Goal: Task Accomplishment & Management: Use online tool/utility

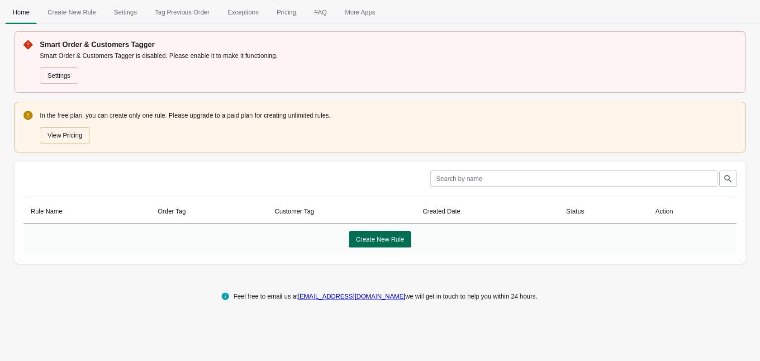
click at [389, 234] on button "Create New Rule" at bounding box center [380, 239] width 63 height 16
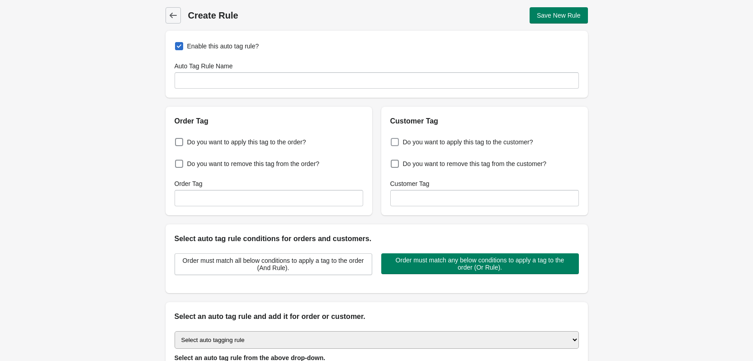
click at [395, 143] on span at bounding box center [395, 142] width 8 height 8
click at [393, 140] on input "Do you want to apply this tag to the customer?" at bounding box center [393, 139] width 0 height 0
checkbox input "true"
click at [426, 199] on input "Customer Tag" at bounding box center [484, 198] width 189 height 16
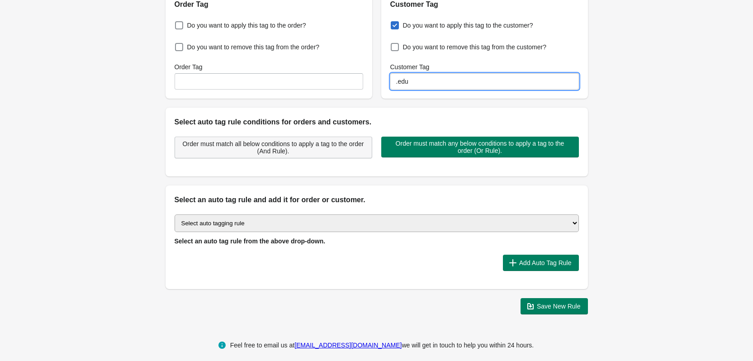
scroll to position [124, 0]
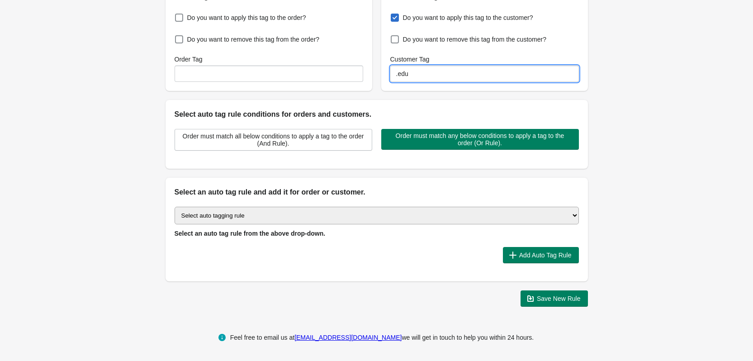
type input ".edu"
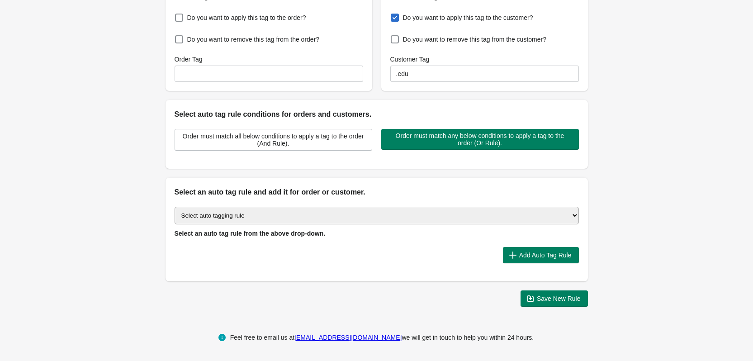
click at [332, 215] on select "Select auto tagging rule Tag by order amount Tag based on the order count (Volu…" at bounding box center [377, 216] width 404 height 18
click at [356, 242] on div "Add Auto Tag Rule" at bounding box center [373, 252] width 412 height 24
click at [558, 303] on span "Save New Rule" at bounding box center [554, 298] width 53 height 9
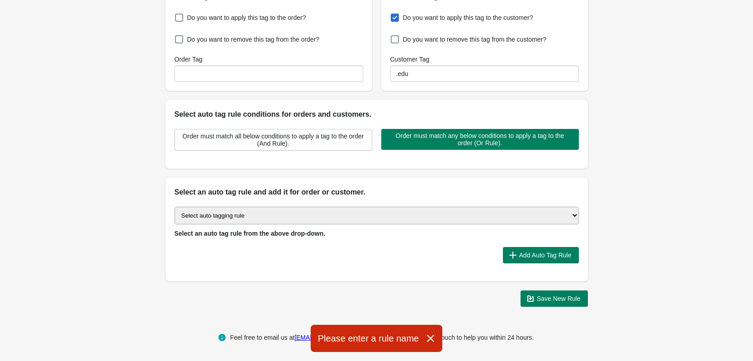
scroll to position [0, 0]
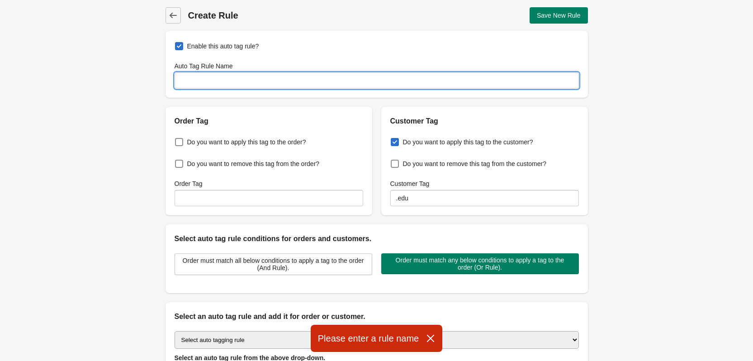
click at [268, 76] on input "Auto Tag Rule Name" at bounding box center [377, 80] width 404 height 16
type input "Student"
click at [545, 20] on button "Save New Rule" at bounding box center [559, 15] width 58 height 16
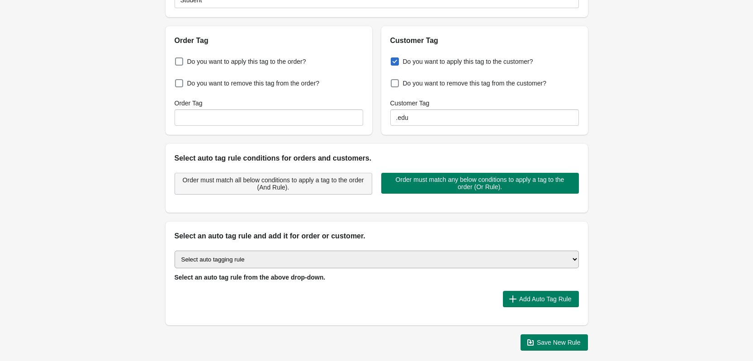
scroll to position [124, 0]
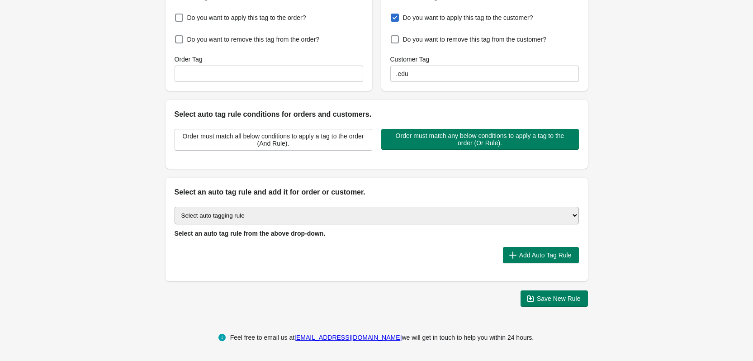
click at [414, 210] on select "Select auto tagging rule Tag by order amount Tag based on the order count (Volu…" at bounding box center [377, 216] width 404 height 18
click at [555, 299] on span "Save New Rule" at bounding box center [559, 298] width 44 height 7
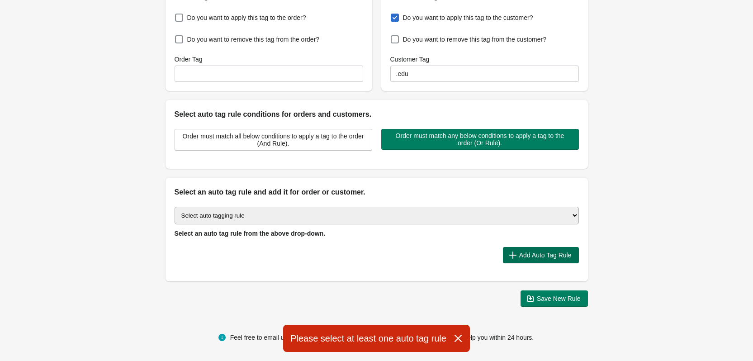
click at [552, 248] on button "Add Auto Tag Rule" at bounding box center [541, 255] width 76 height 16
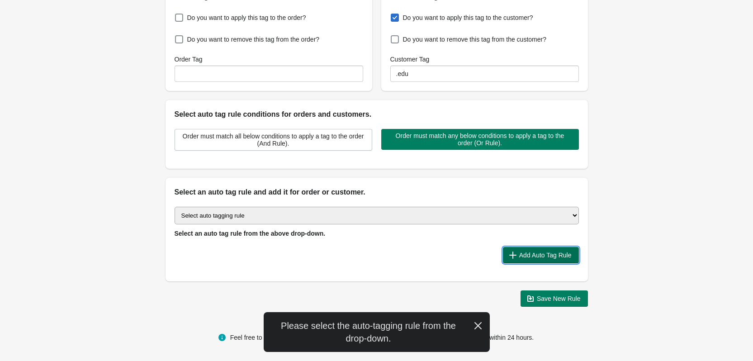
click at [547, 255] on span "Add Auto Tag Rule" at bounding box center [545, 255] width 52 height 7
click at [290, 212] on select "Select auto tagging rule Tag by order amount Tag based on the order count (Volu…" at bounding box center [377, 216] width 404 height 18
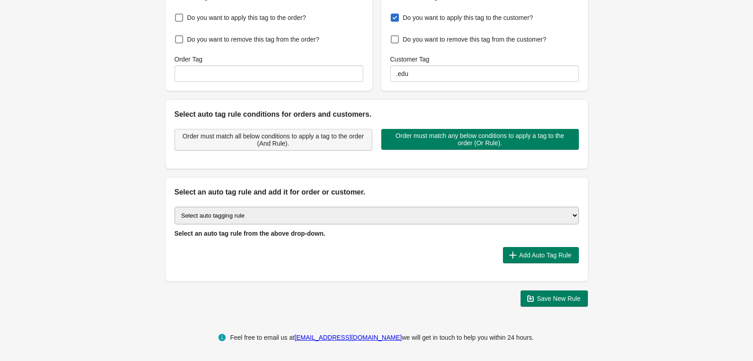
click at [259, 141] on span "Order must match all below conditions to apply a tag to the order (And Rule)." at bounding box center [273, 140] width 182 height 14
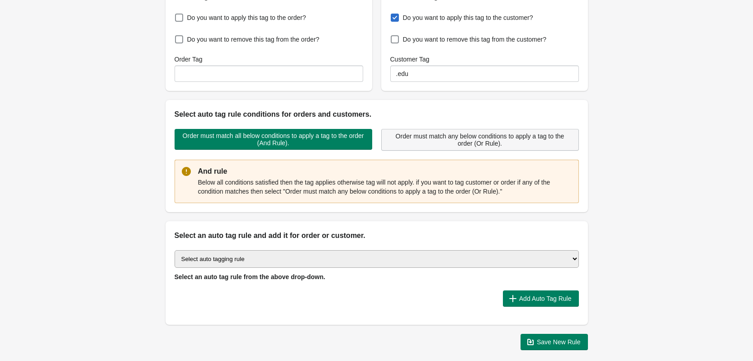
click at [428, 138] on span "Order must match any below conditions to apply a tag to the order (Or Rule)." at bounding box center [480, 140] width 182 height 14
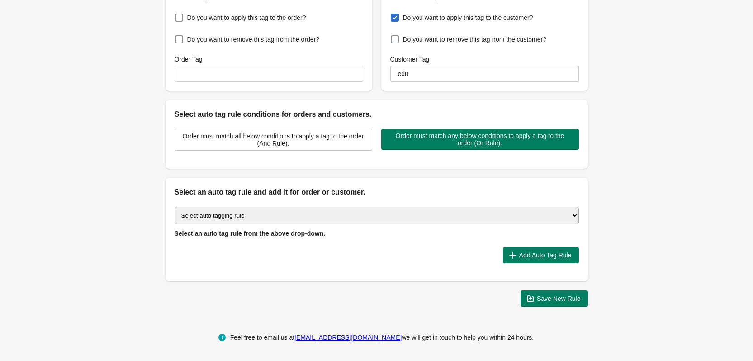
click at [286, 218] on select "Select auto tagging rule Tag by order amount Tag based on the order count (Volu…" at bounding box center [377, 216] width 404 height 18
select select "39"
click at [175, 207] on select "Select auto tagging rule Tag by order amount Tag based on the order count (Volu…" at bounding box center [377, 216] width 404 height 18
click at [311, 214] on select "Select auto tagging rule Tag by order amount Tag based on the order count (Volu…" at bounding box center [377, 216] width 404 height 18
drag, startPoint x: 301, startPoint y: 254, endPoint x: 307, endPoint y: 253, distance: 5.9
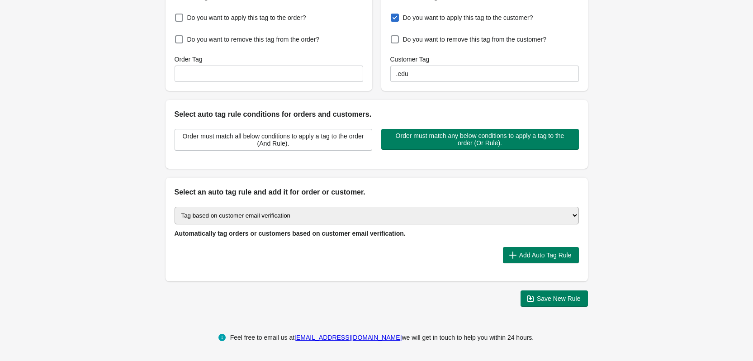
click at [301, 254] on div at bounding box center [335, 255] width 321 height 16
click at [557, 304] on button "Save New Rule" at bounding box center [554, 298] width 67 height 16
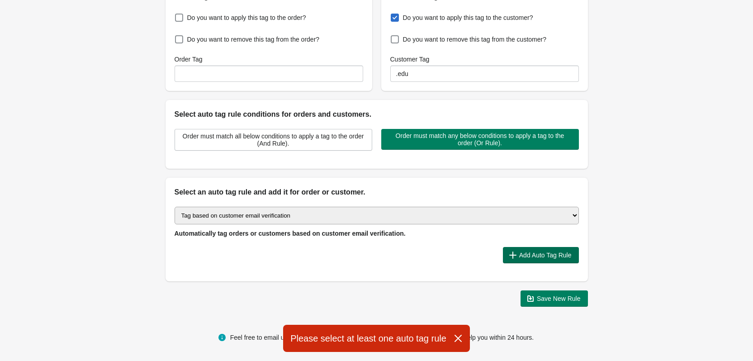
click at [537, 252] on span "Add Auto Tag Rule" at bounding box center [545, 255] width 52 height 7
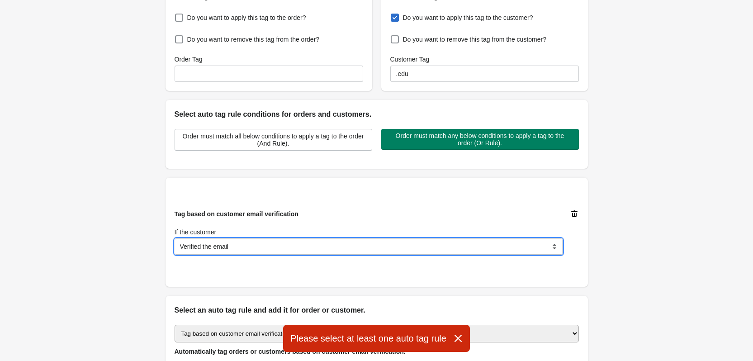
click at [255, 243] on select "Verified the email Does not verify the email" at bounding box center [369, 246] width 388 height 16
click at [175, 238] on select "Verified the email Does not verify the email" at bounding box center [369, 246] width 388 height 16
click at [247, 244] on select "Verified the email Does not verify the email" at bounding box center [369, 246] width 388 height 16
select select "32"
click at [175, 238] on select "Verified the email Does not verify the email" at bounding box center [369, 246] width 388 height 16
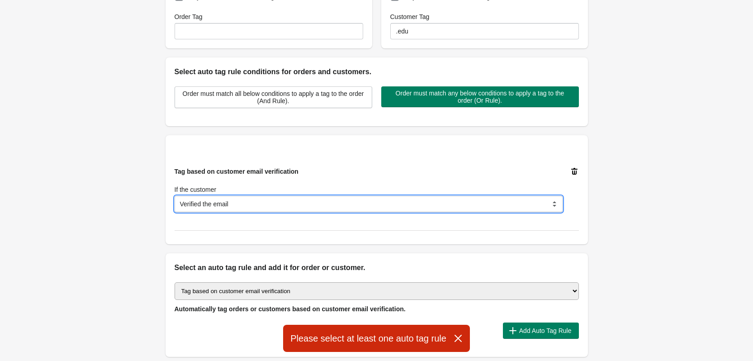
scroll to position [243, 0]
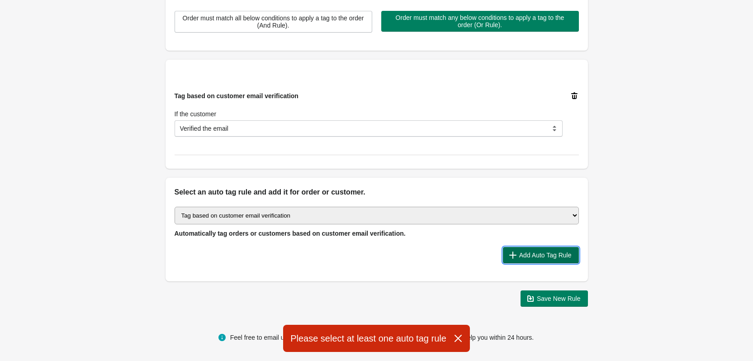
click at [545, 257] on span "Add Auto Tag Rule" at bounding box center [545, 255] width 52 height 7
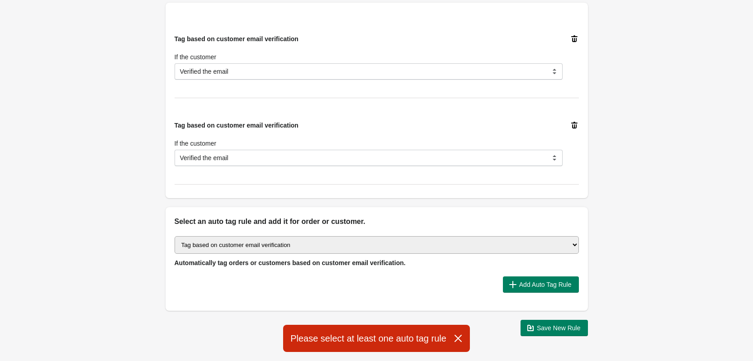
scroll to position [284, 0]
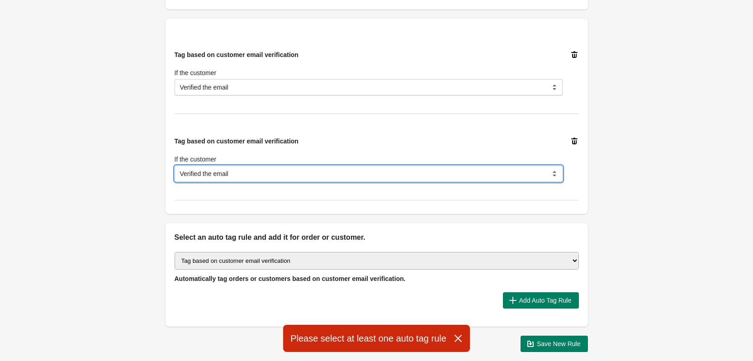
click at [255, 171] on select "Verified the email Does not verify the email" at bounding box center [369, 174] width 388 height 16
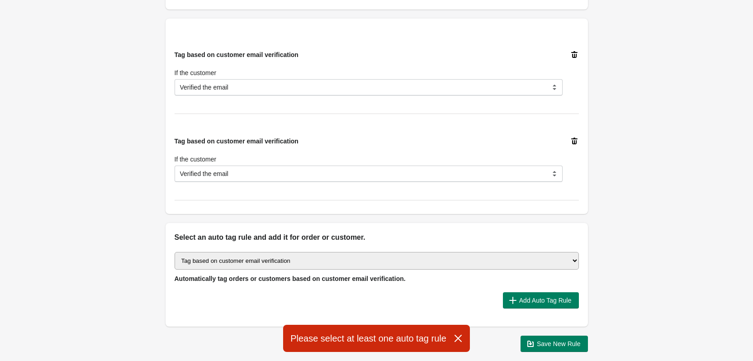
click at [573, 139] on icon at bounding box center [574, 141] width 6 height 7
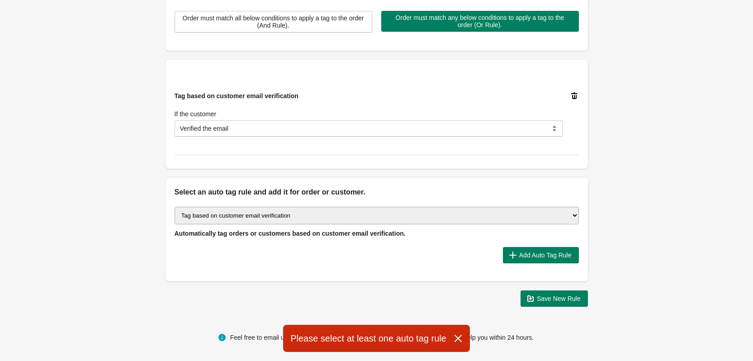
click at [327, 212] on select "Select auto tagging rule Tag by order amount Tag based on the order count (Volu…" at bounding box center [377, 216] width 404 height 18
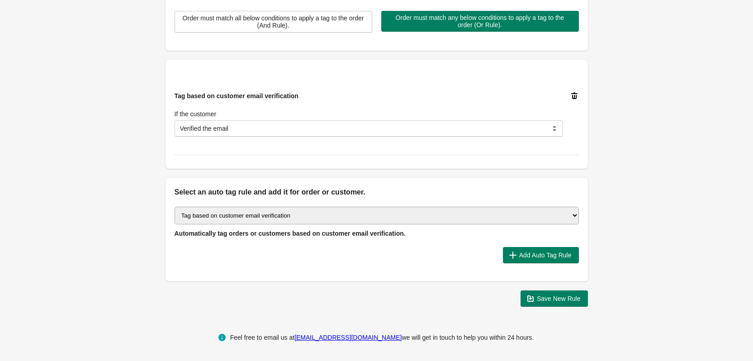
click at [268, 215] on select "Select auto tagging rule Tag by order amount Tag based on the order count (Volu…" at bounding box center [377, 216] width 404 height 18
select select "8"
click at [175, 207] on select "Select auto tagging rule Tag by order amount Tag based on the order count (Volu…" at bounding box center [377, 216] width 404 height 18
click at [528, 253] on span "Add Auto Tag Rule" at bounding box center [545, 255] width 52 height 7
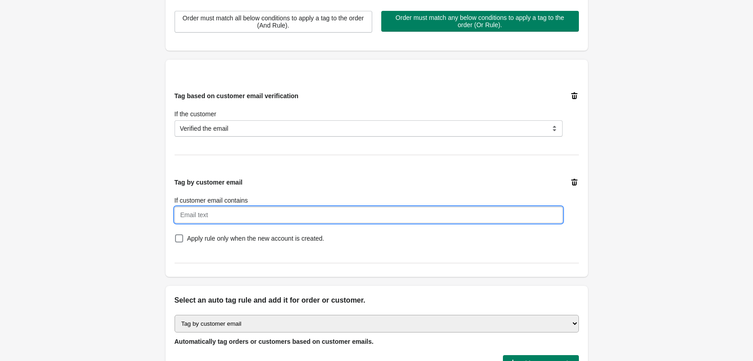
click at [239, 215] on input "If customer email contains" at bounding box center [369, 215] width 388 height 16
type input ".edu"
click at [181, 239] on span at bounding box center [179, 238] width 8 height 8
click at [177, 236] on input "Apply rule only when the new account is created." at bounding box center [177, 236] width 0 height 0
checkbox input "true"
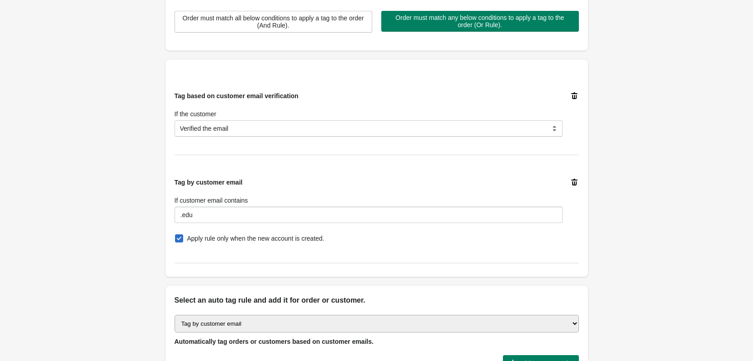
click at [575, 97] on icon at bounding box center [574, 95] width 9 height 9
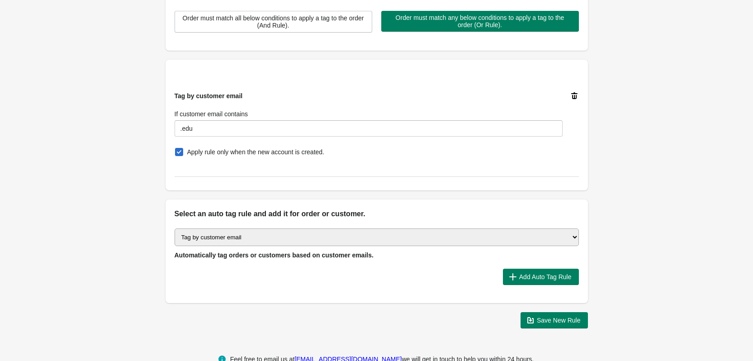
click at [282, 237] on select "Select auto tagging rule Tag by order amount Tag based on the order count (Volu…" at bounding box center [377, 237] width 404 height 18
click at [379, 291] on div "Select auto tagging rule Tag by order amount Tag based on the order count (Volu…" at bounding box center [377, 261] width 423 height 84
click at [561, 323] on span "Save New Rule" at bounding box center [559, 320] width 44 height 7
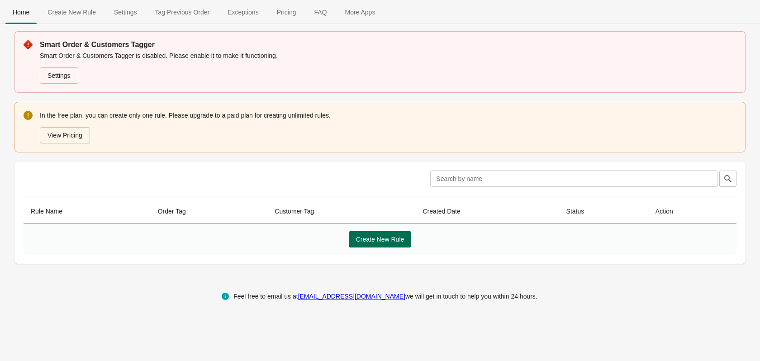
click at [365, 238] on span "Create New Rule" at bounding box center [380, 239] width 48 height 7
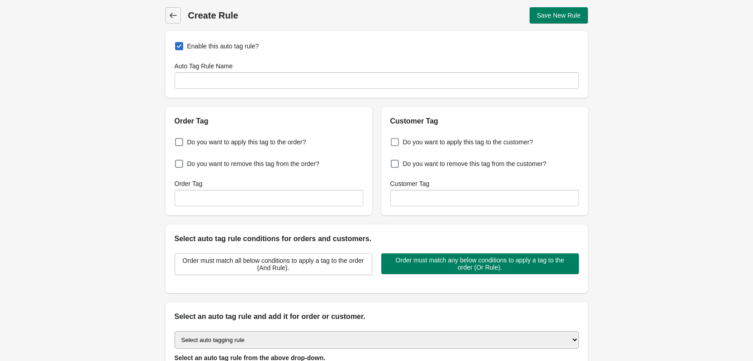
click at [398, 139] on span at bounding box center [395, 142] width 8 height 8
click at [393, 139] on input "Do you want to apply this tag to the customer?" at bounding box center [393, 139] width 0 height 0
click at [395, 141] on span at bounding box center [395, 142] width 8 height 8
click at [393, 140] on input "Do you want to apply this tag to the customer?" at bounding box center [393, 139] width 0 height 0
checkbox input "false"
